Goal: Navigation & Orientation: Find specific page/section

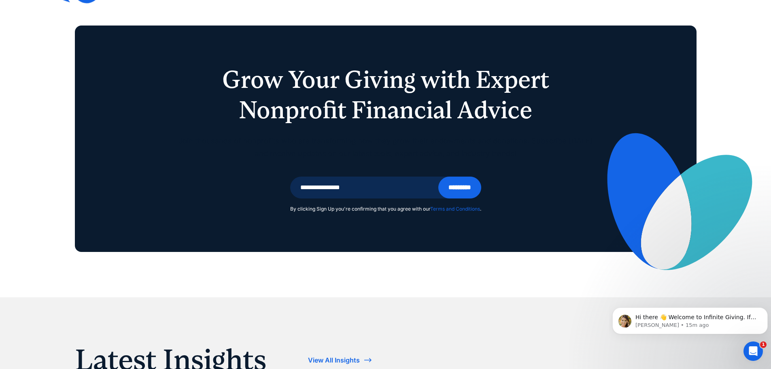
scroll to position [2023, 0]
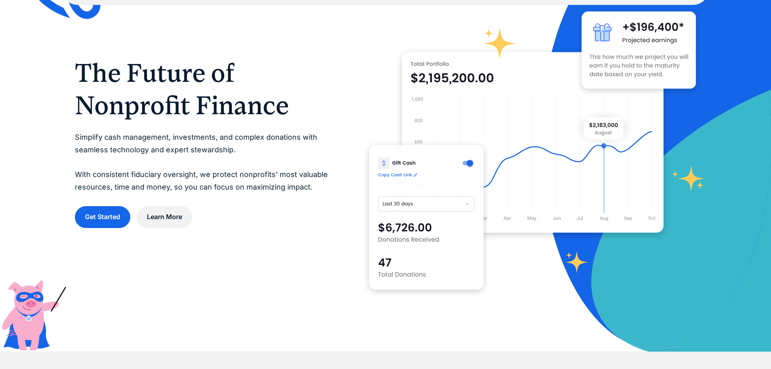
scroll to position [81, 0]
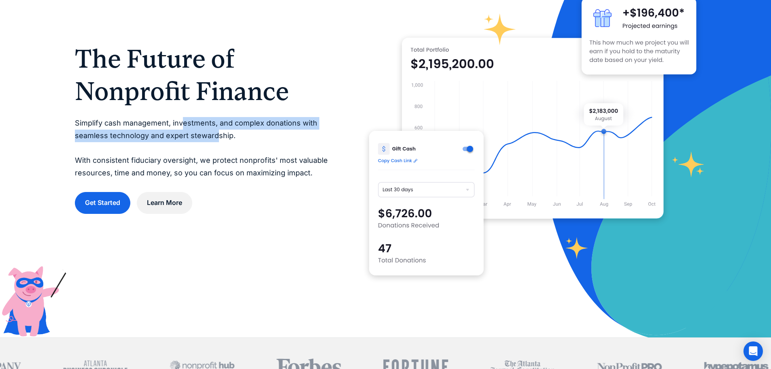
drag, startPoint x: 184, startPoint y: 123, endPoint x: 215, endPoint y: 135, distance: 33.7
click at [215, 135] on p "Simplify cash management, investments, and complex donations with seamless tech…" at bounding box center [206, 148] width 262 height 62
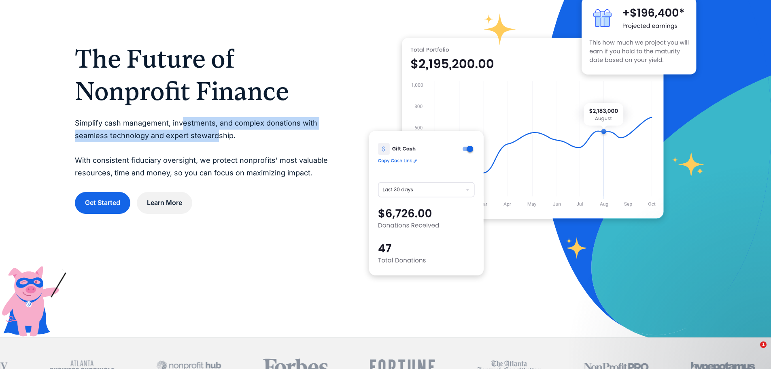
click at [200, 148] on p "Simplify cash management, investments, and complex donations with seamless tech…" at bounding box center [206, 148] width 262 height 62
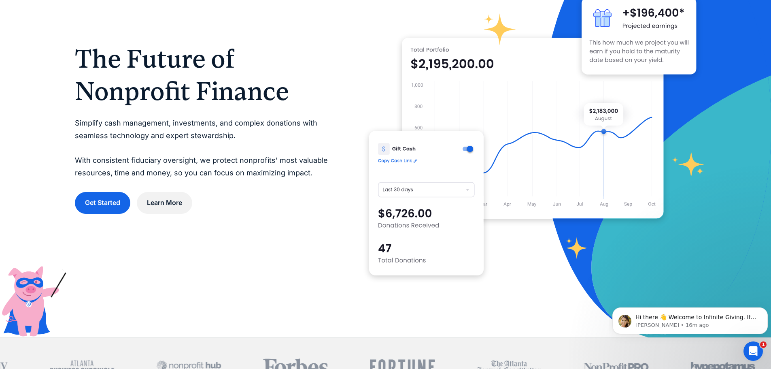
scroll to position [0, 0]
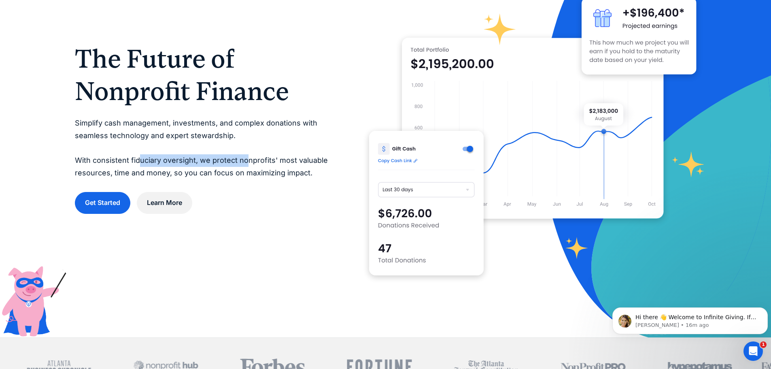
drag, startPoint x: 139, startPoint y: 159, endPoint x: 248, endPoint y: 164, distance: 108.6
click at [248, 164] on p "Simplify cash management, investments, and complex donations with seamless tech…" at bounding box center [206, 148] width 262 height 62
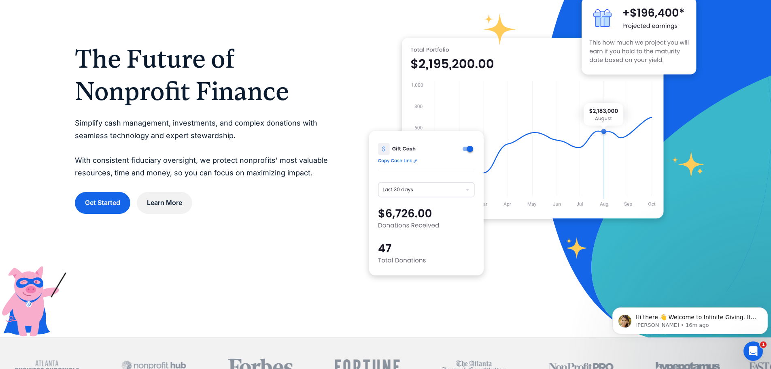
click at [256, 186] on div "The Future of Nonprofit Finance Simplify cash management, investments, and comp…" at bounding box center [206, 127] width 262 height 171
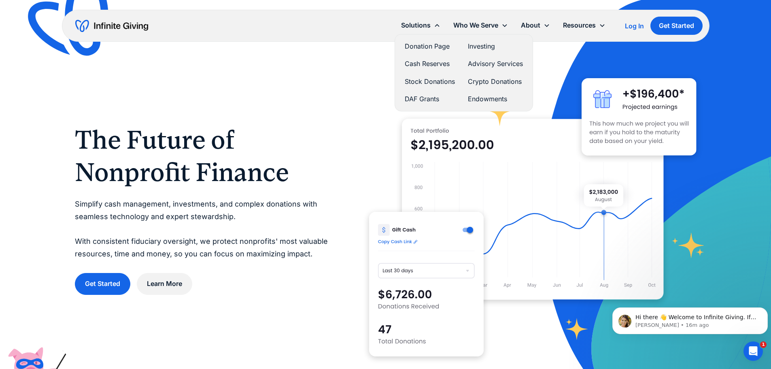
click at [426, 46] on link "Donation Page" at bounding box center [430, 46] width 50 height 11
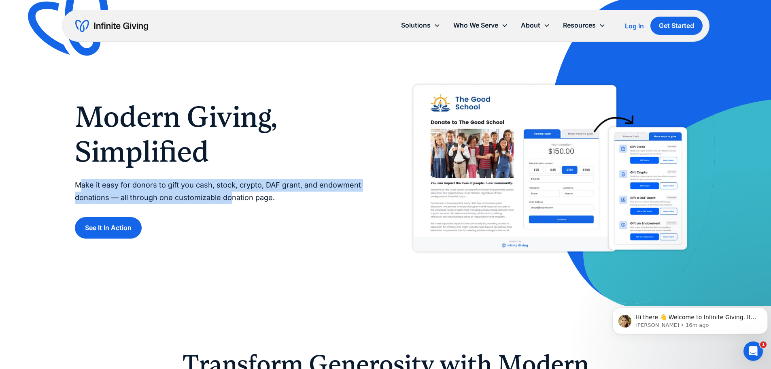
drag, startPoint x: 79, startPoint y: 184, endPoint x: 229, endPoint y: 199, distance: 150.0
click at [229, 199] on p "Make it easy for donors to gift you cash, stock, crypto, DAF grant, and endowme…" at bounding box center [222, 191] width 295 height 25
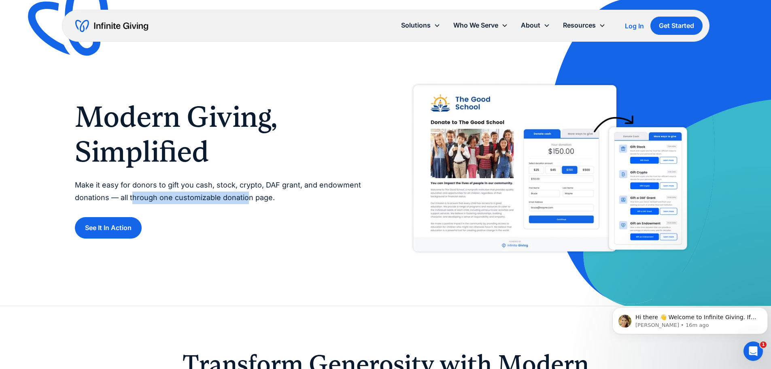
drag, startPoint x: 134, startPoint y: 199, endPoint x: 245, endPoint y: 197, distance: 111.7
click at [245, 197] on p "Make it easy for donors to gift you cash, stock, crypto, DAF grant, and endowme…" at bounding box center [222, 191] width 295 height 25
click at [287, 208] on div "Modern Giving, Simplified Make it easy for donors to gift you cash, stock, cryp…" at bounding box center [222, 169] width 295 height 139
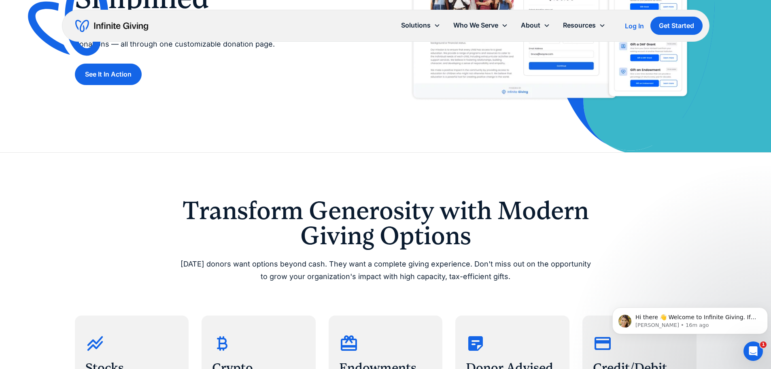
scroll to position [202, 0]
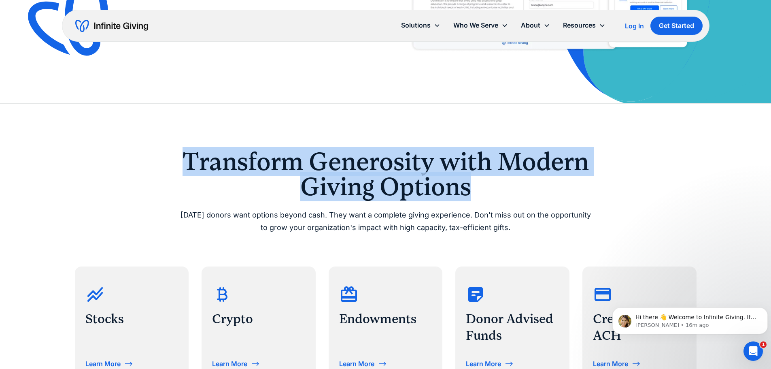
drag, startPoint x: 183, startPoint y: 155, endPoint x: 503, endPoint y: 188, distance: 321.7
click at [503, 188] on h2 "Transform Generosity with Modern Giving Options" at bounding box center [385, 174] width 414 height 51
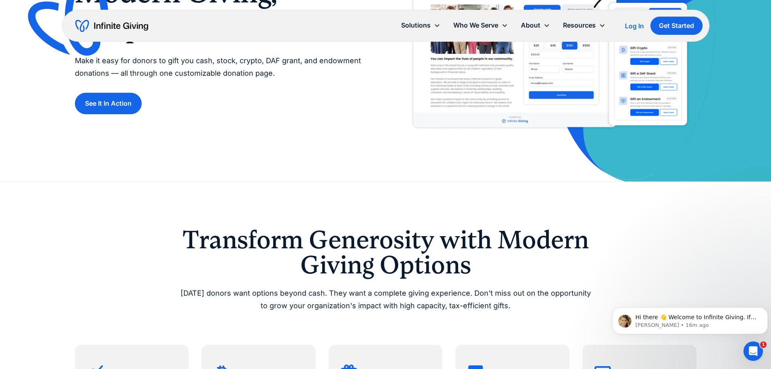
scroll to position [0, 0]
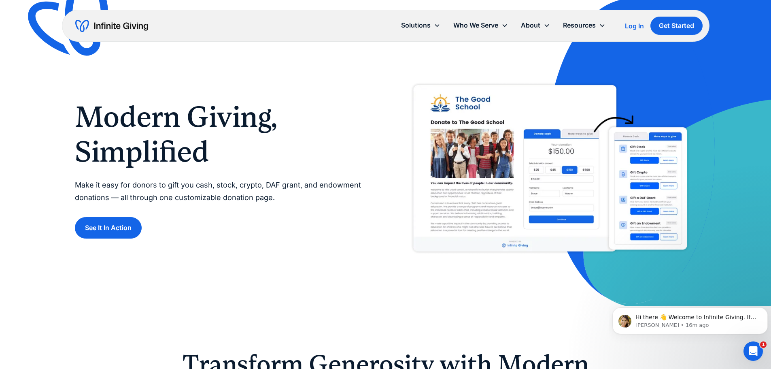
drag, startPoint x: 568, startPoint y: 176, endPoint x: 357, endPoint y: 117, distance: 218.4
click at [357, 117] on h1 "Modern Giving, Simplified" at bounding box center [222, 135] width 295 height 70
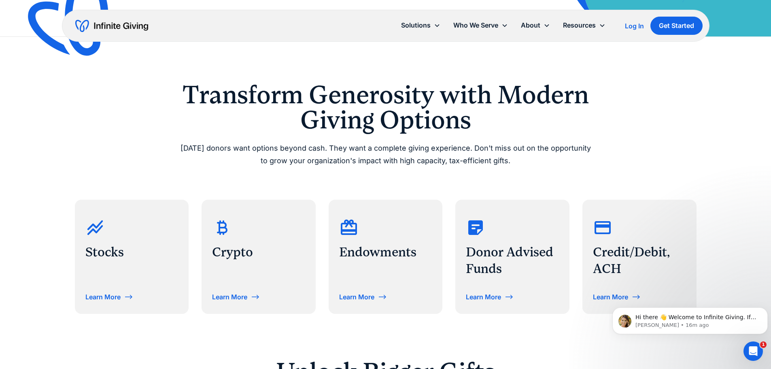
scroll to position [283, 0]
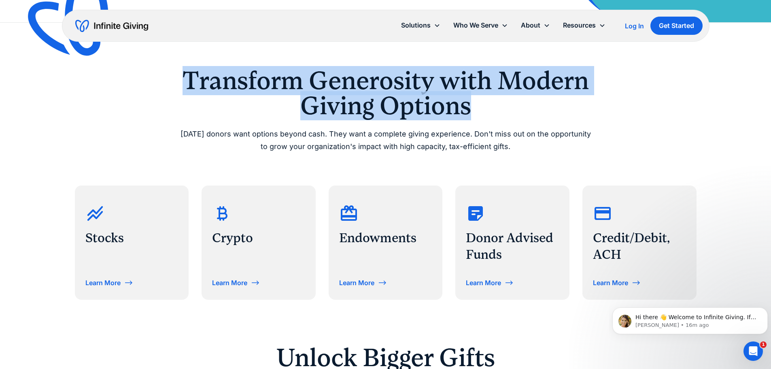
drag, startPoint x: 188, startPoint y: 77, endPoint x: 474, endPoint y: 102, distance: 287.1
click at [474, 102] on h2 "Transform Generosity with Modern Giving Options" at bounding box center [385, 93] width 414 height 51
click at [422, 101] on h2 "Transform Generosity with Modern Giving Options" at bounding box center [385, 93] width 414 height 51
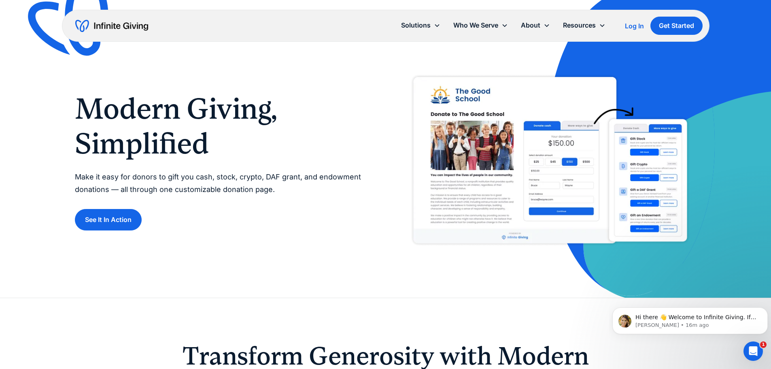
scroll to position [0, 0]
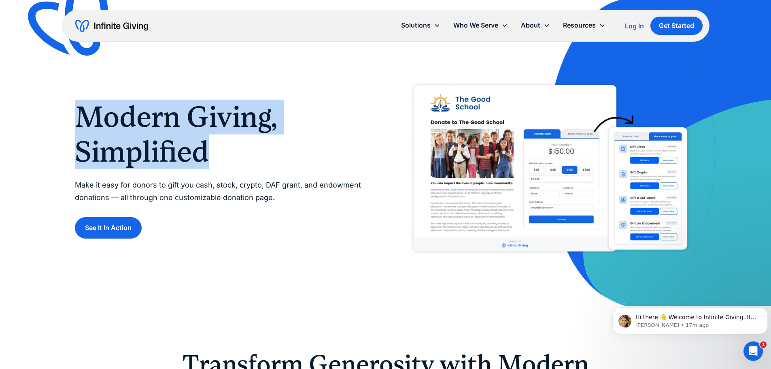
drag, startPoint x: 80, startPoint y: 123, endPoint x: 242, endPoint y: 164, distance: 166.5
click at [242, 164] on h1 "Modern Giving, Simplified" at bounding box center [222, 135] width 295 height 70
drag, startPoint x: 224, startPoint y: 155, endPoint x: 70, endPoint y: 113, distance: 159.6
click at [70, 113] on div "Modern Giving, Simplified Make it easy for donors to gift you cash, stock, cryp…" at bounding box center [385, 152] width 771 height 305
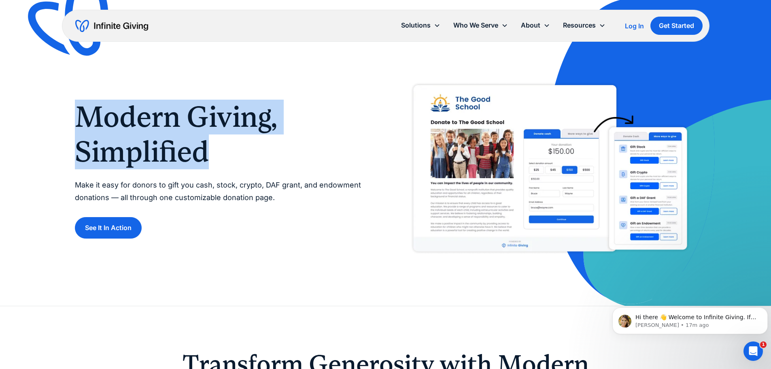
click at [70, 113] on div "Modern Giving, Simplified Make it easy for donors to gift you cash, stock, cryp…" at bounding box center [385, 152] width 771 height 305
